Goal: Find specific page/section: Find specific page/section

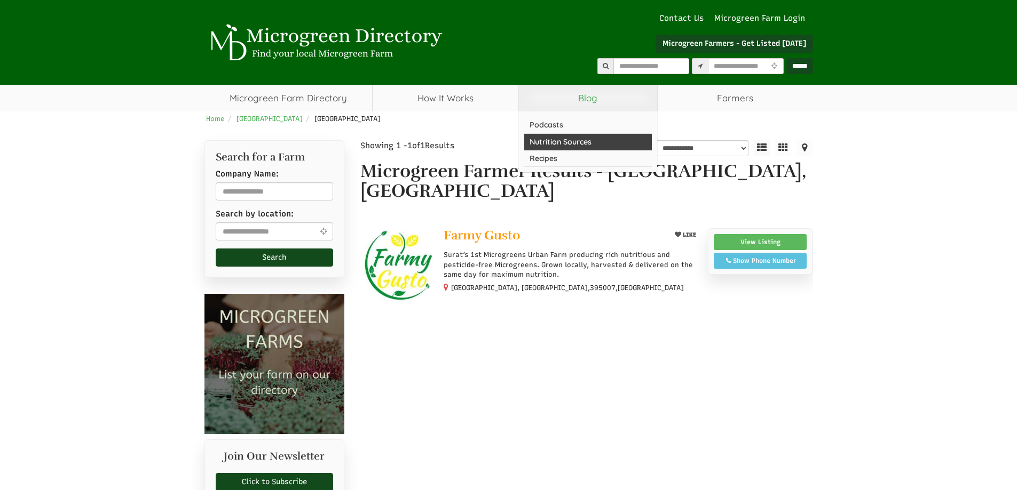
select select "Language Translate Widget"
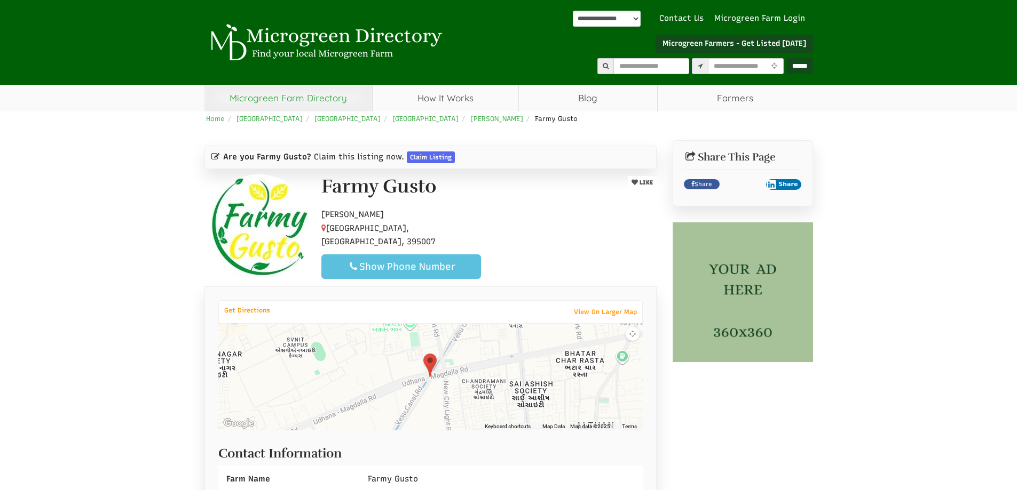
click at [314, 92] on link "Microgreen Farm Directory" at bounding box center [288, 98] width 168 height 27
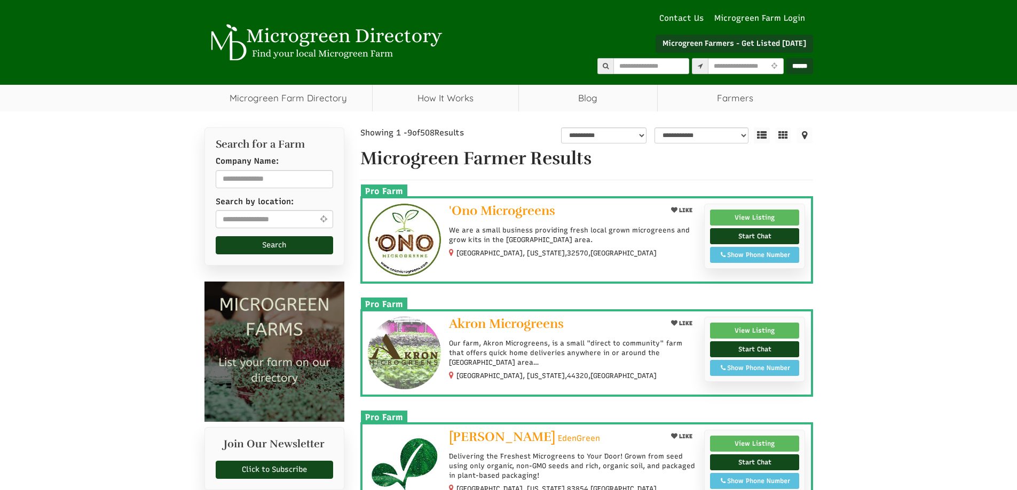
select select "Language Translate Widget"
click at [756, 218] on link "View Listing" at bounding box center [755, 218] width 90 height 16
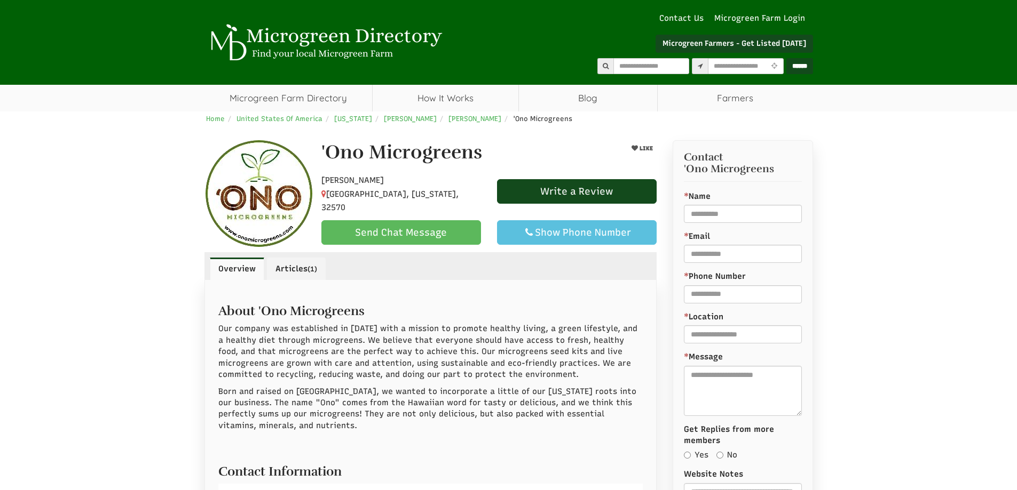
select select "Language Translate Widget"
